Goal: Task Accomplishment & Management: Manage account settings

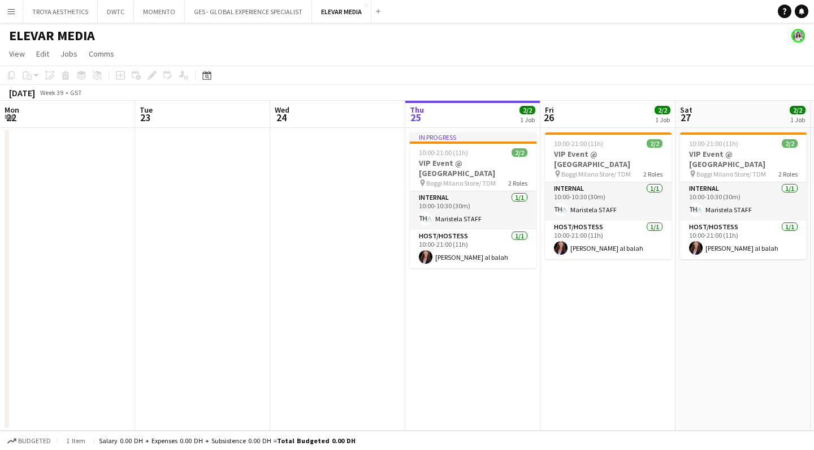
scroll to position [0, 270]
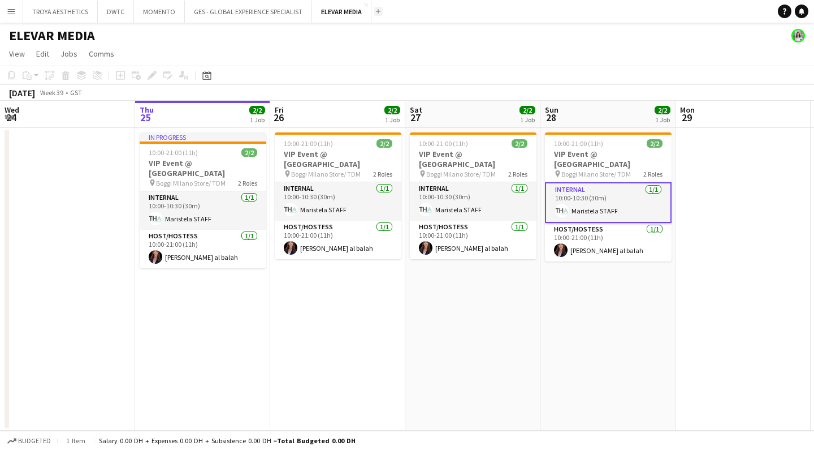
click at [376, 15] on button "Add" at bounding box center [378, 11] width 9 height 9
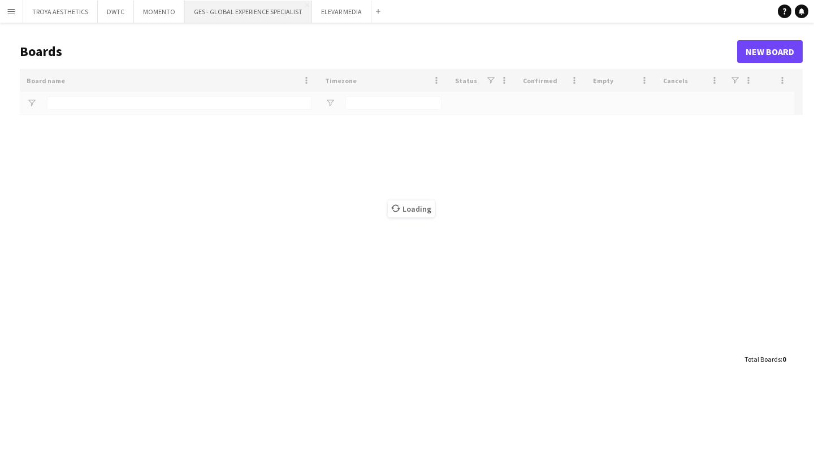
click at [225, 11] on button "GES - GLOBAL EXPERIENCE SPECIALIST Close" at bounding box center [248, 12] width 127 height 22
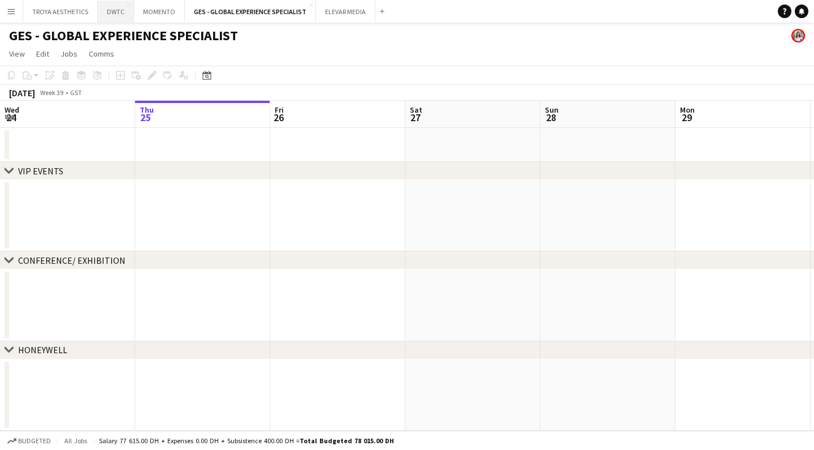
click at [113, 13] on button "DWTC Close" at bounding box center [116, 12] width 36 height 22
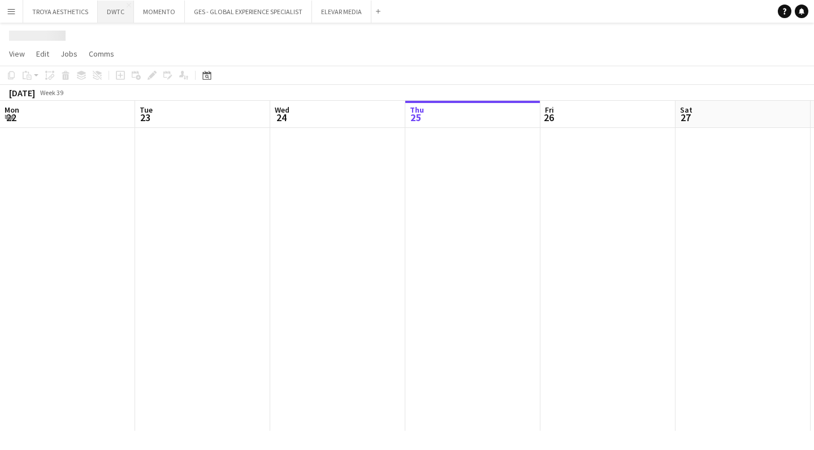
scroll to position [0, 270]
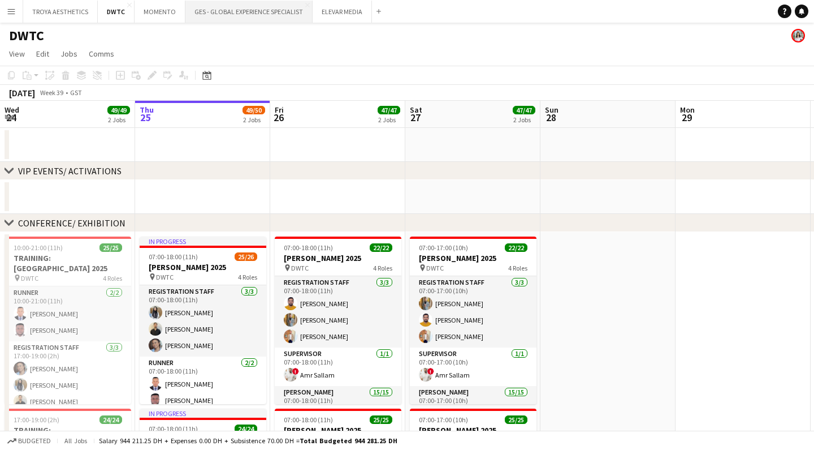
click at [235, 15] on button "GES - GLOBAL EXPERIENCE SPECIALIST Close" at bounding box center [248, 12] width 127 height 22
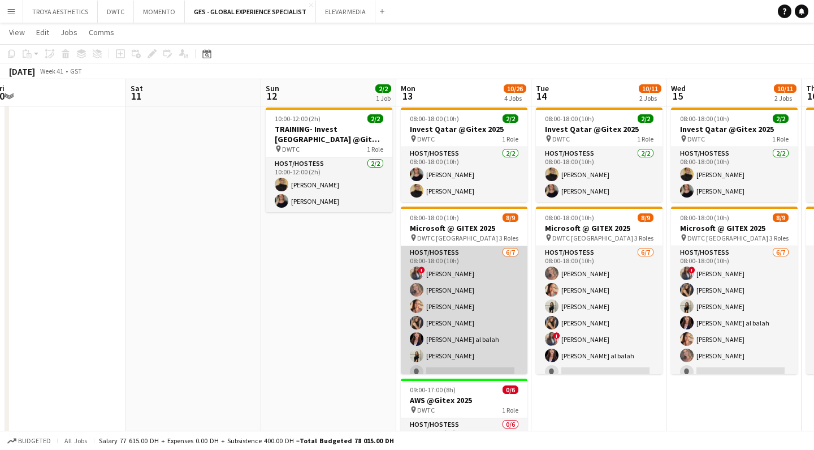
click at [452, 268] on app-card-role "Host/Hostess [DATE] 08:00-18:00 (10h) ! [PERSON_NAME] [PERSON_NAME] Punchita [P…" at bounding box center [464, 314] width 127 height 137
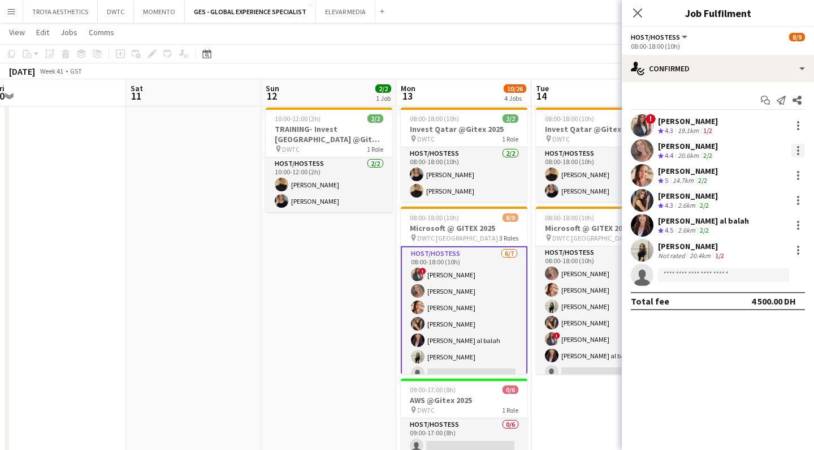
click at [792, 151] on div at bounding box center [799, 151] width 14 height 14
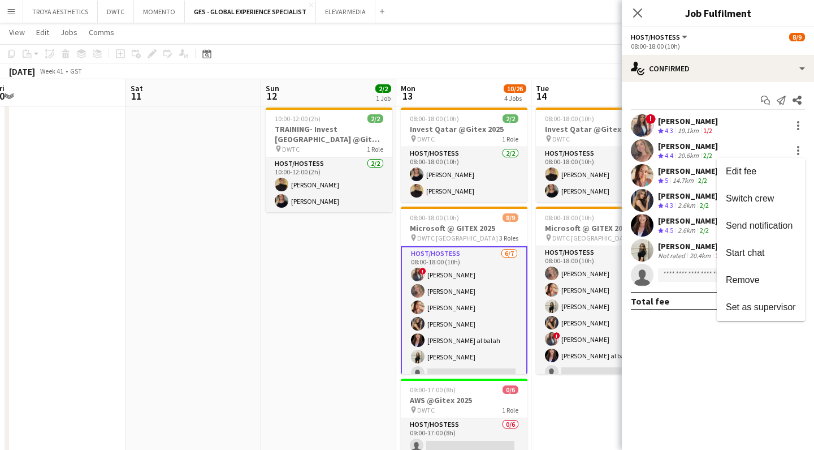
click at [681, 149] on div at bounding box center [407, 225] width 814 height 450
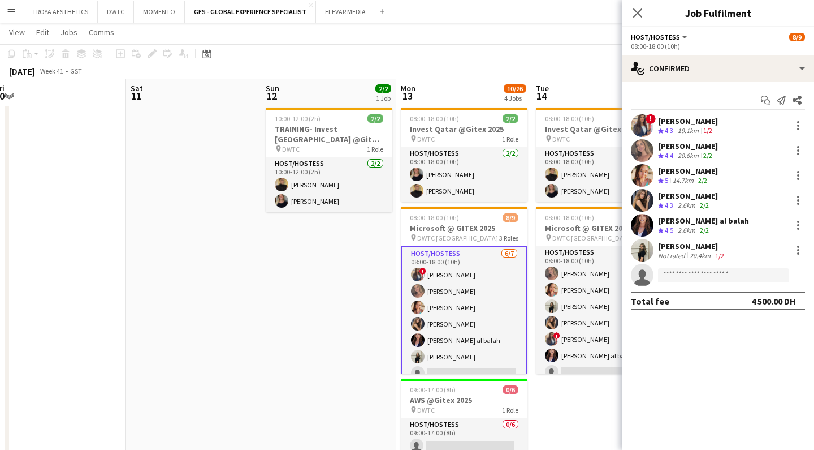
click at [668, 145] on div "[PERSON_NAME]" at bounding box center [688, 146] width 60 height 10
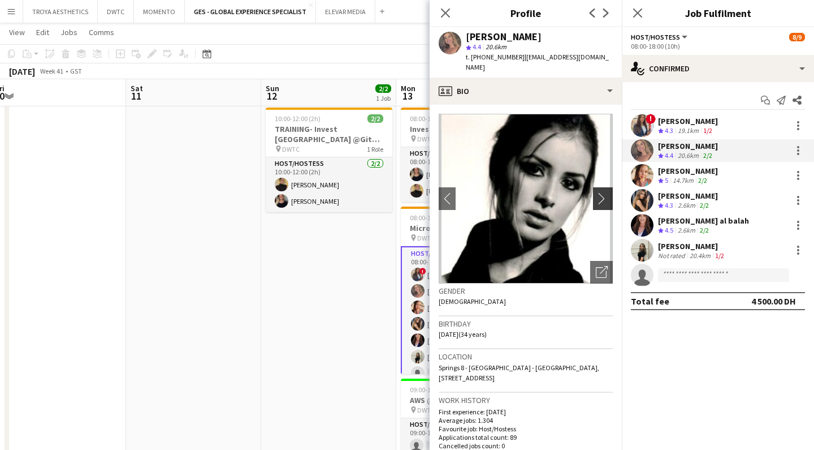
click at [608, 192] on app-icon "chevron-right" at bounding box center [605, 198] width 18 height 12
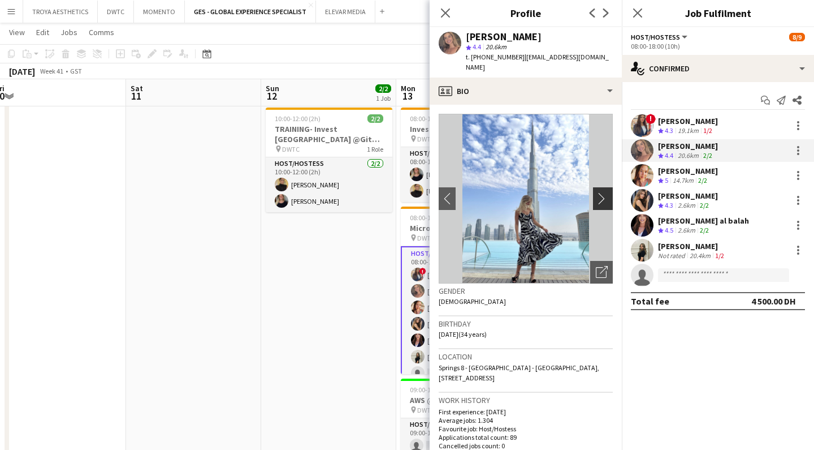
click at [607, 192] on app-icon "chevron-right" at bounding box center [605, 198] width 18 height 12
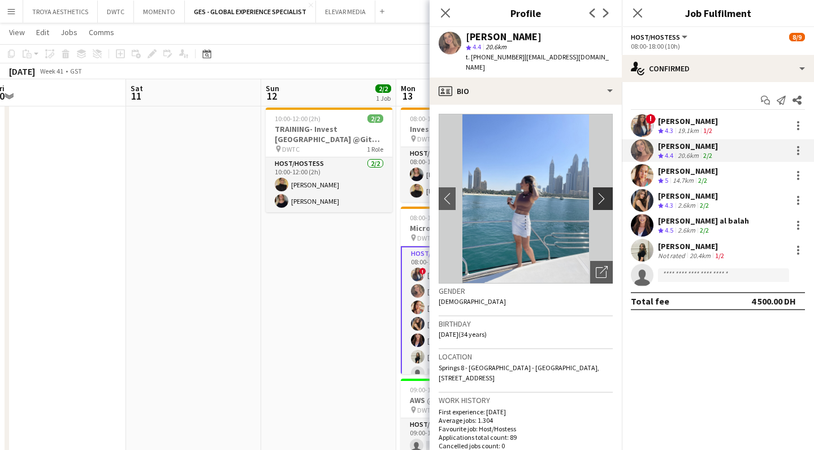
click at [603, 192] on app-icon "chevron-right" at bounding box center [605, 198] width 18 height 12
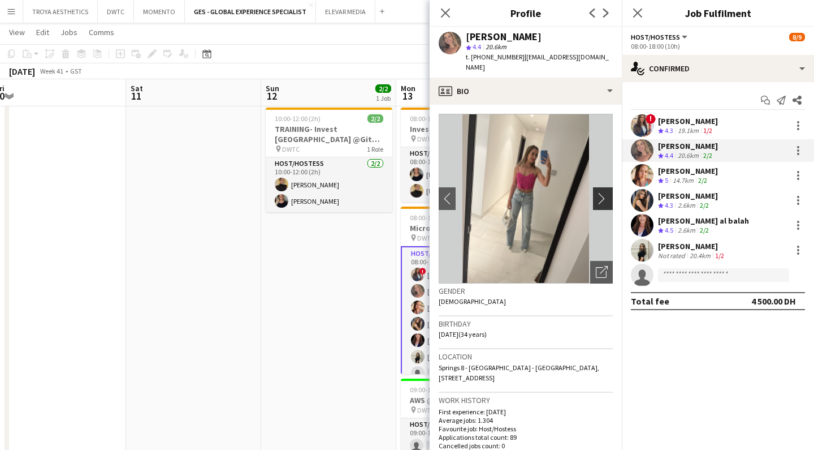
click at [605, 192] on app-icon "chevron-right" at bounding box center [605, 198] width 18 height 12
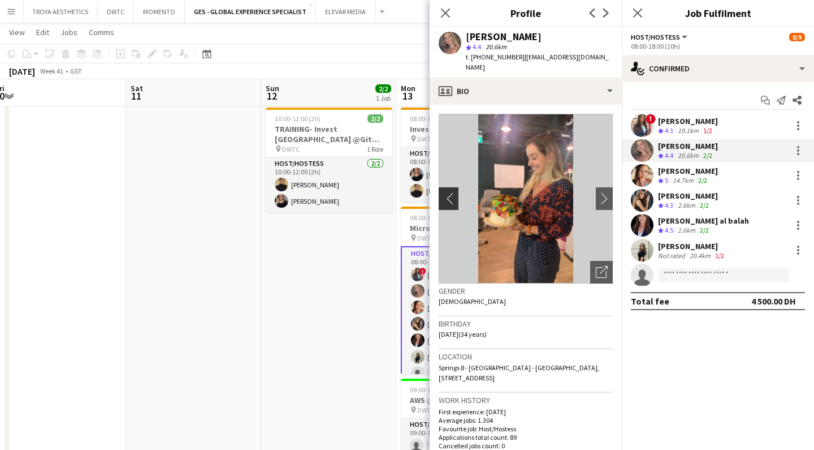
click at [447, 192] on app-icon "chevron-left" at bounding box center [448, 198] width 18 height 12
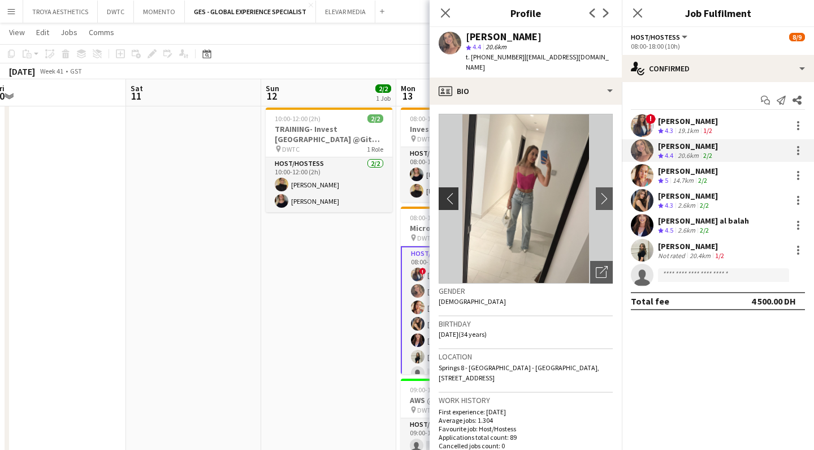
click at [448, 192] on app-icon "chevron-left" at bounding box center [448, 198] width 18 height 12
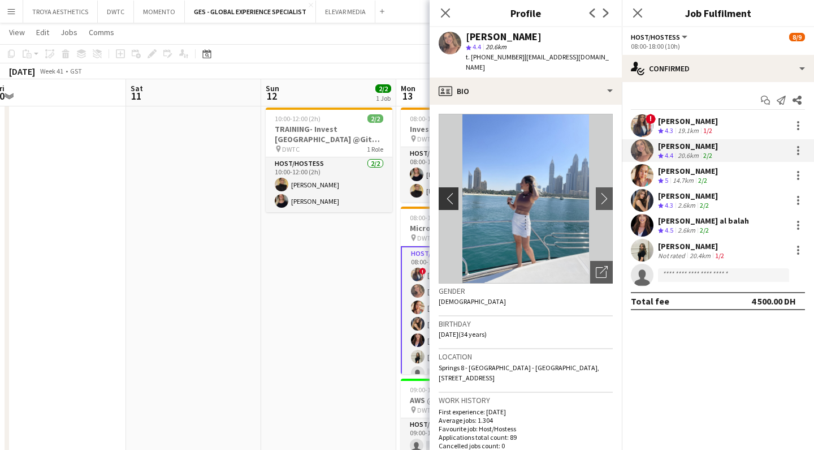
click at [448, 192] on app-icon "chevron-left" at bounding box center [448, 198] width 18 height 12
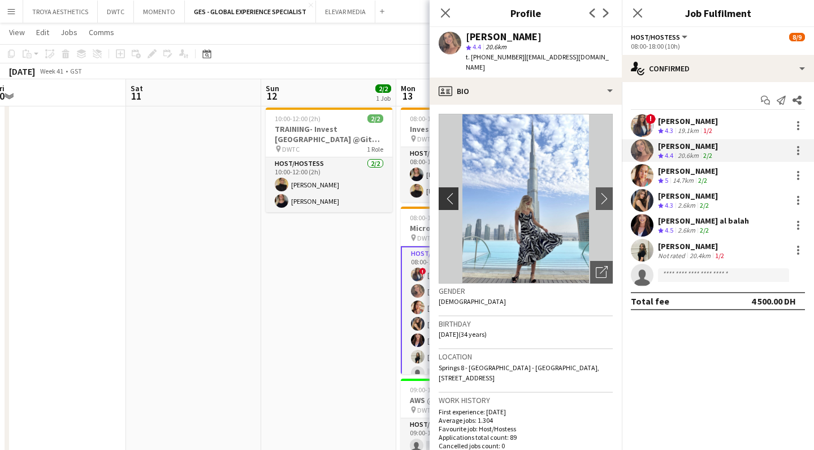
click at [448, 192] on app-icon "chevron-left" at bounding box center [448, 198] width 18 height 12
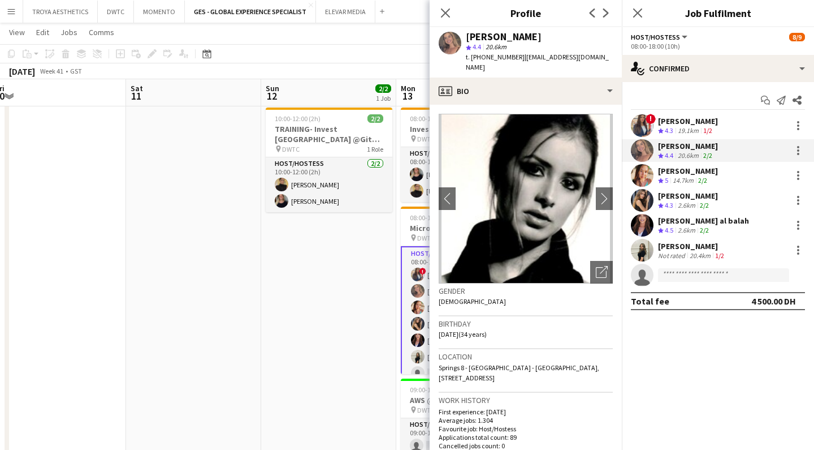
click at [702, 170] on div "[PERSON_NAME]" at bounding box center [688, 171] width 60 height 10
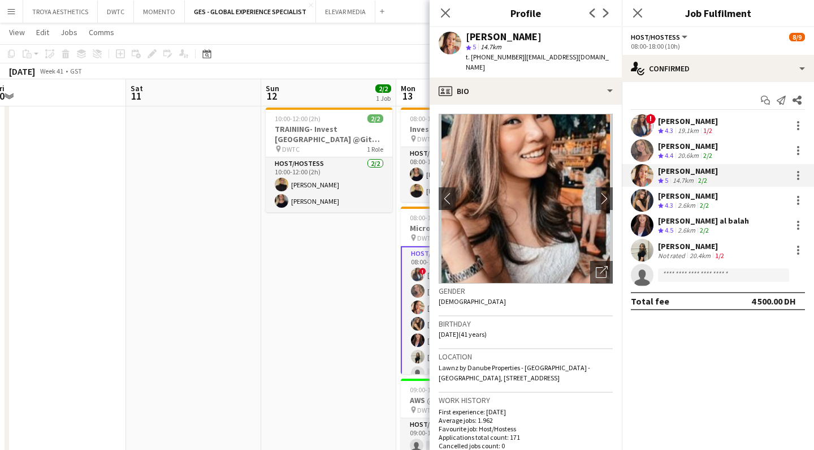
click at [699, 195] on div "[PERSON_NAME]" at bounding box center [688, 196] width 60 height 10
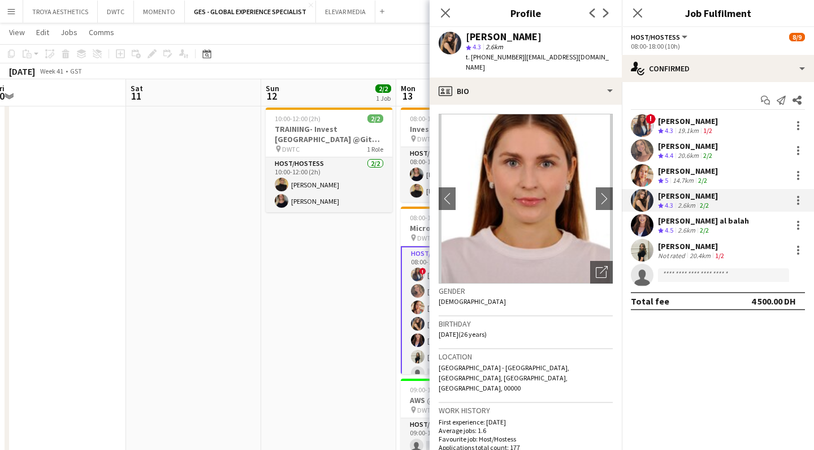
click at [691, 225] on div "[PERSON_NAME] al balah" at bounding box center [703, 220] width 91 height 10
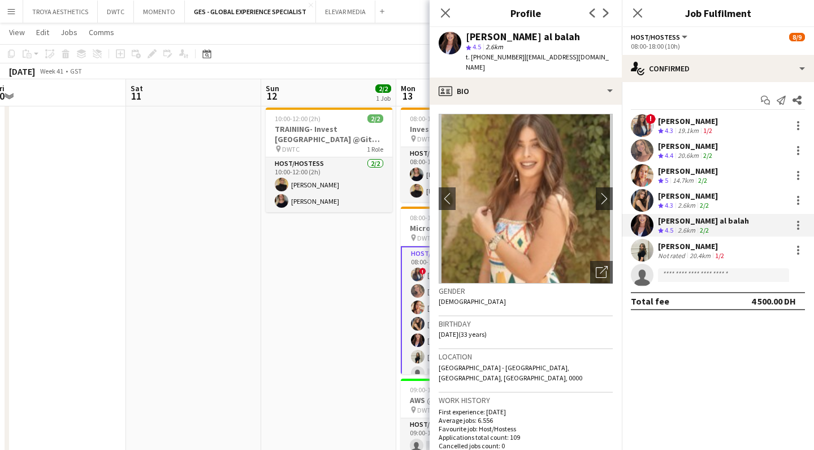
click at [689, 245] on div "[PERSON_NAME]" at bounding box center [692, 246] width 68 height 10
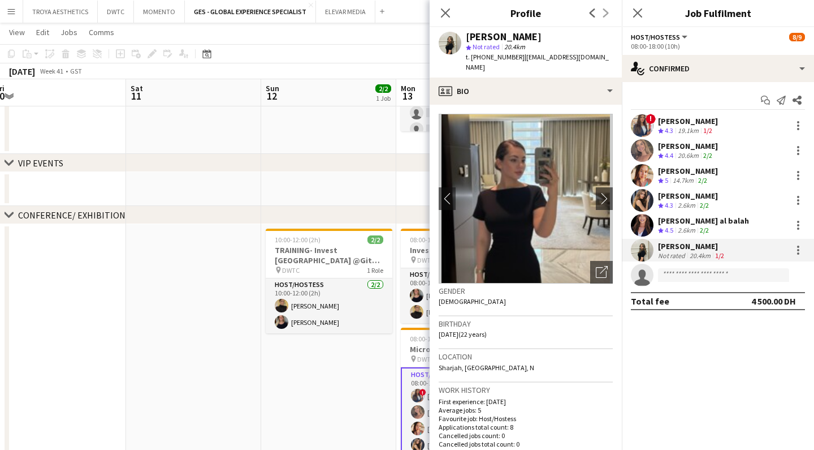
scroll to position [166, 0]
click at [639, 12] on icon at bounding box center [637, 12] width 11 height 11
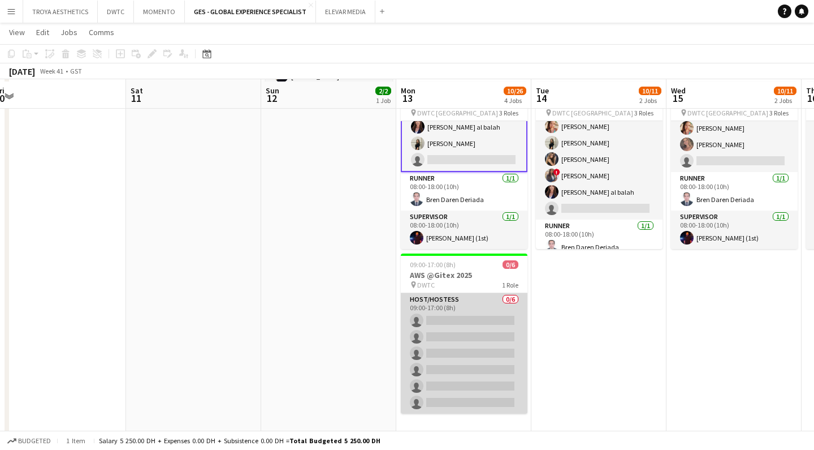
scroll to position [403, 0]
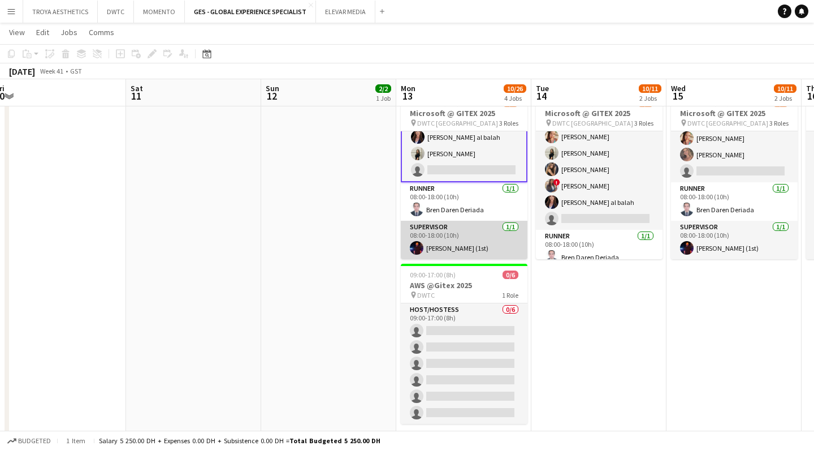
click at [458, 241] on app-card-role "Supervisor [DATE] 08:00-18:00 (10h) [PERSON_NAME] (1st)" at bounding box center [464, 240] width 127 height 38
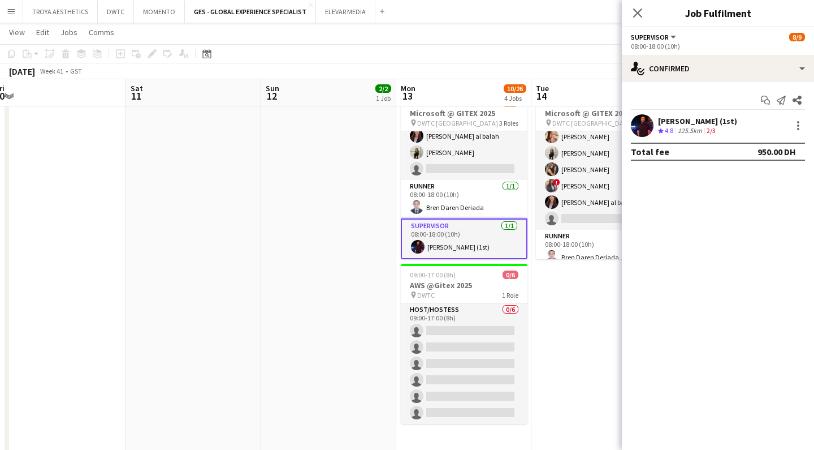
click at [691, 120] on div "[PERSON_NAME] (1st)" at bounding box center [697, 121] width 79 height 10
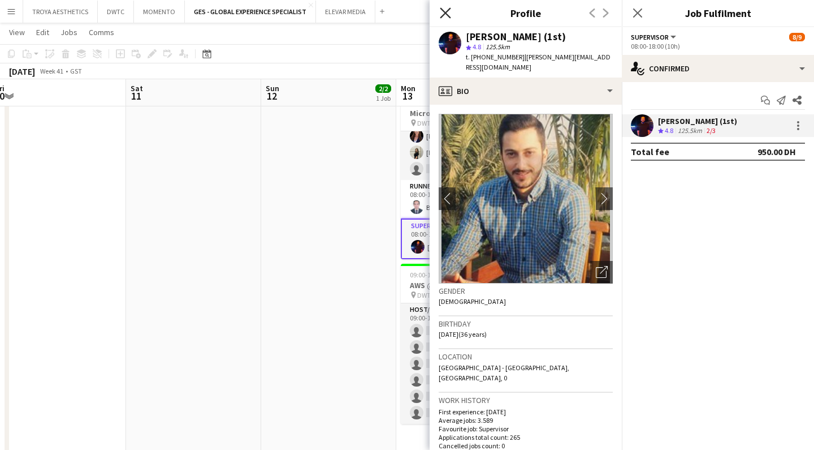
click at [443, 14] on icon "Close pop-in" at bounding box center [445, 12] width 11 height 11
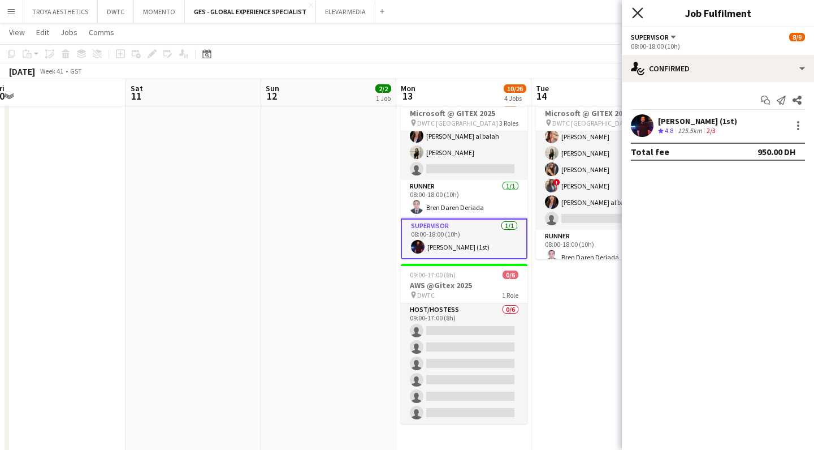
click at [636, 16] on icon "Close pop-in" at bounding box center [637, 12] width 11 height 11
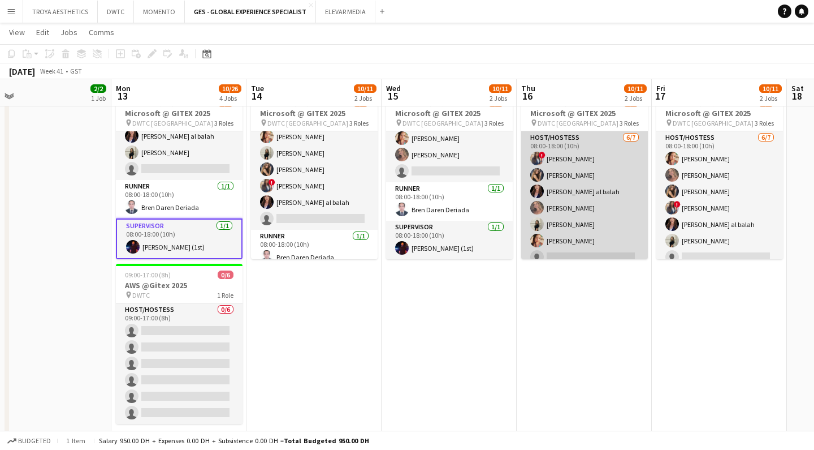
scroll to position [0, 294]
